Goal: Use online tool/utility: Utilize a website feature to perform a specific function

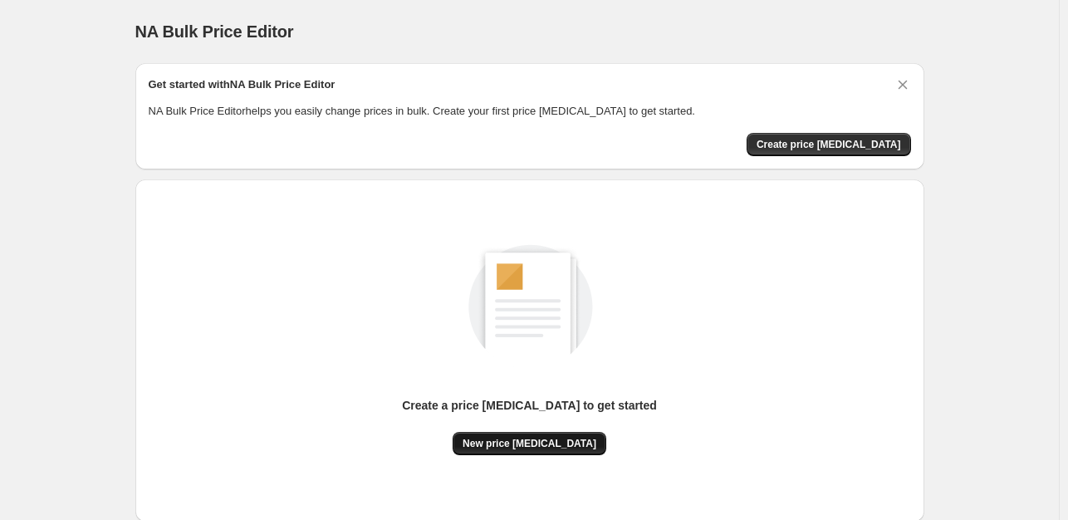
click at [492, 443] on span "New price [MEDICAL_DATA]" at bounding box center [530, 443] width 134 height 13
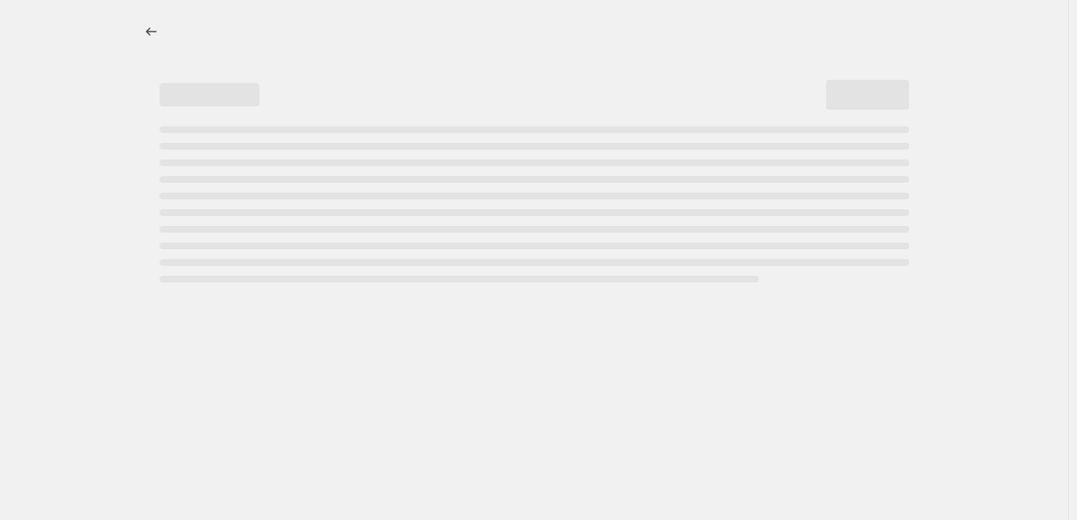
select select "percentage"
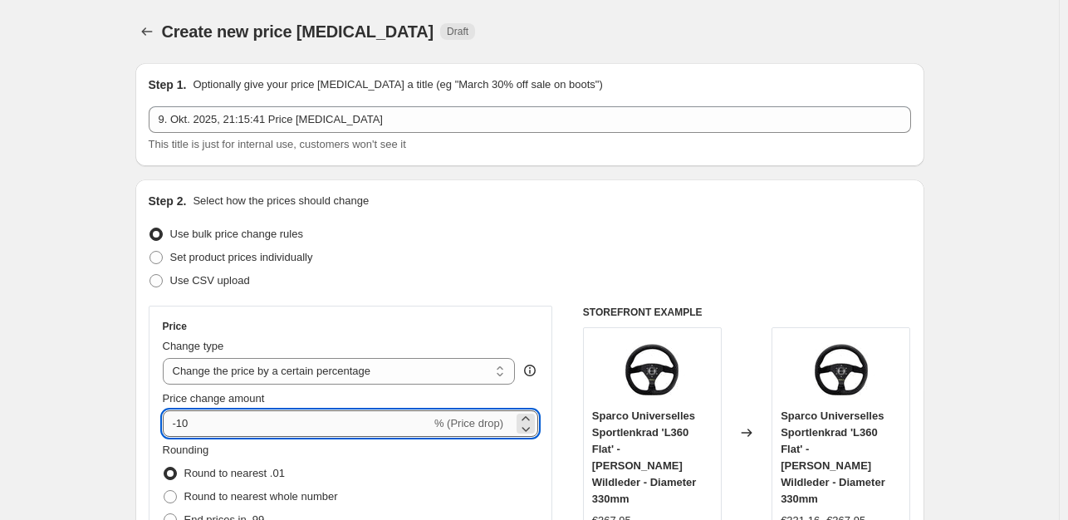
click at [222, 431] on input "-10" at bounding box center [297, 423] width 268 height 27
type input "-1"
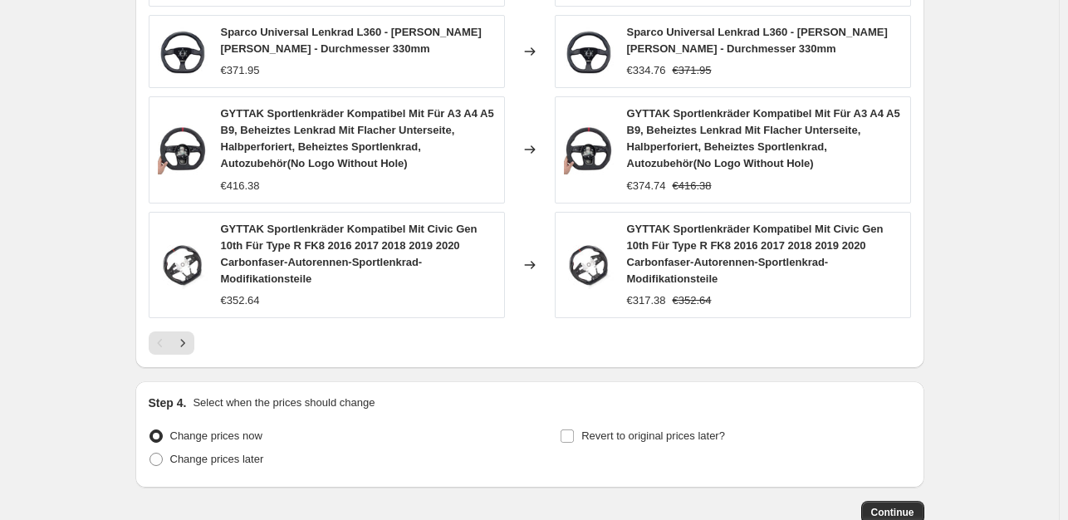
scroll to position [1233, 0]
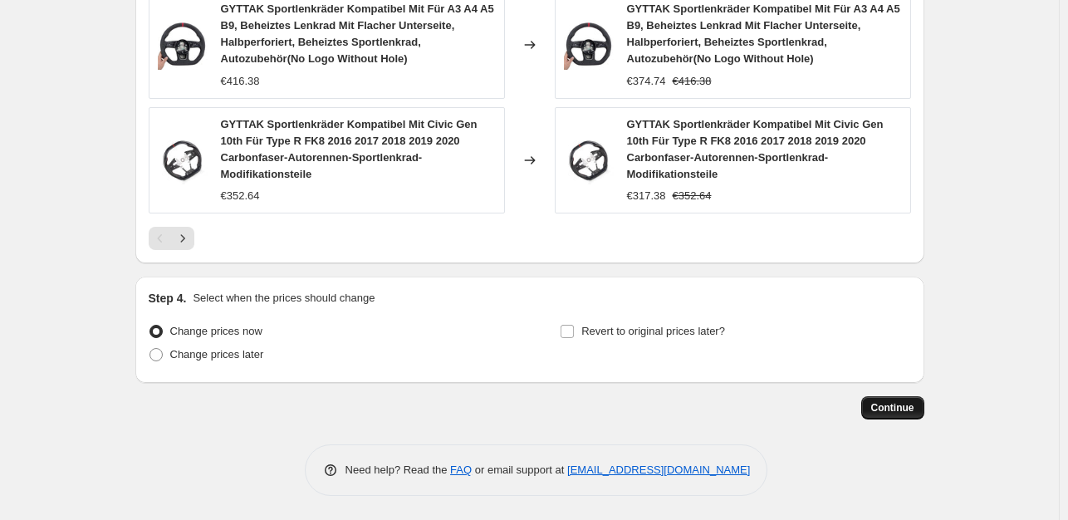
type input "-35"
click at [891, 403] on span "Continue" at bounding box center [892, 407] width 43 height 13
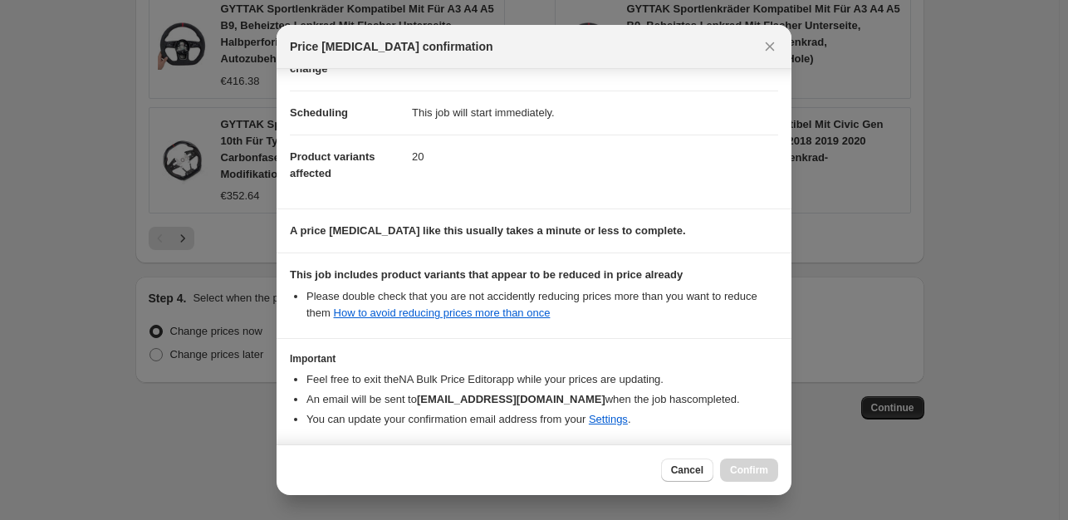
scroll to position [178, 0]
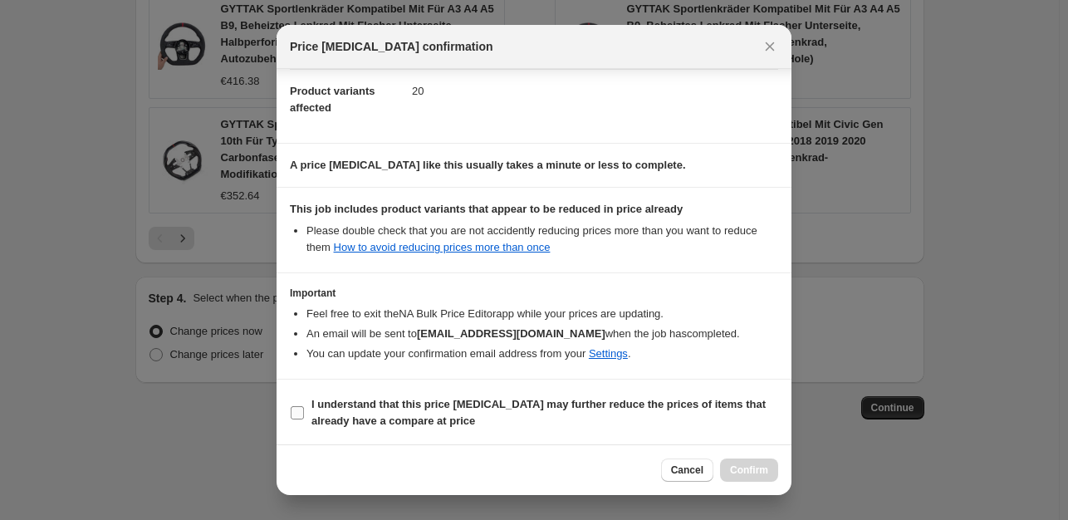
click at [292, 410] on input "I understand that this price [MEDICAL_DATA] may further reduce the prices of it…" at bounding box center [297, 412] width 13 height 13
checkbox input "true"
click at [742, 473] on span "Confirm" at bounding box center [749, 470] width 38 height 13
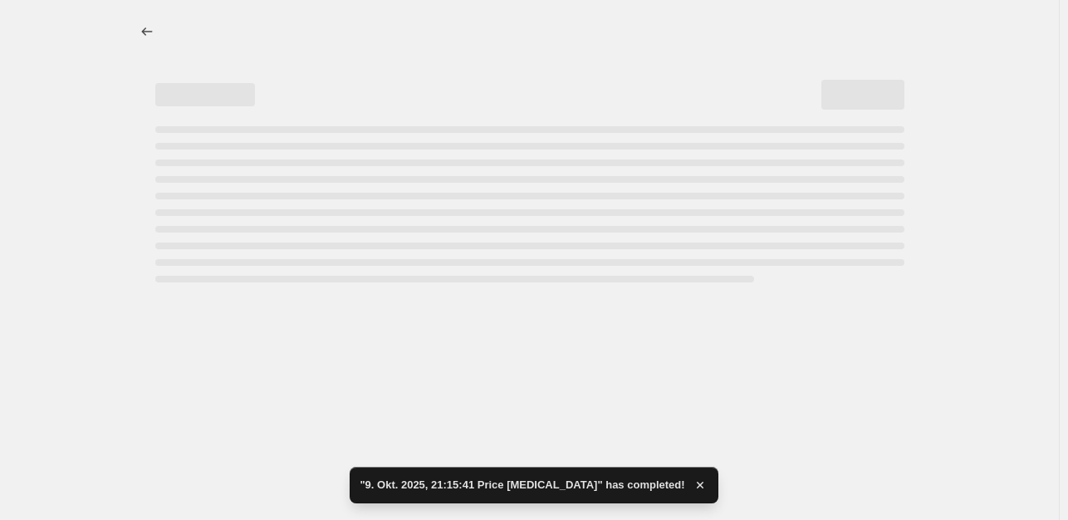
select select "percentage"
